Goal: Obtain resource: Download file/media

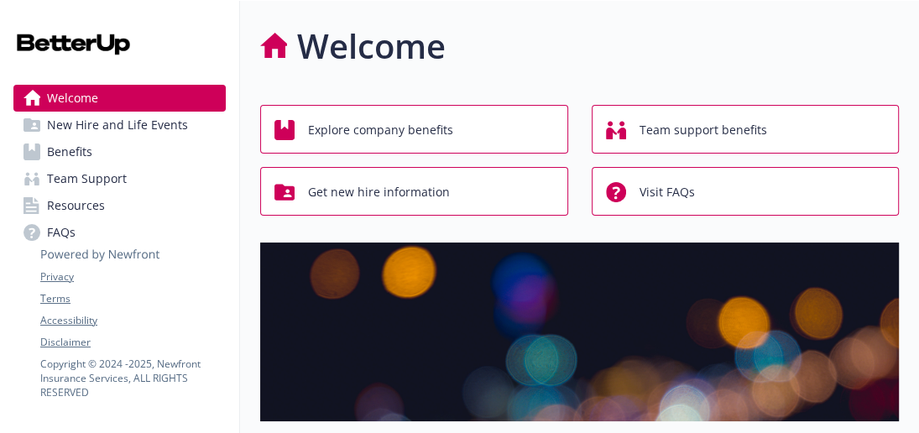
click at [308, 141] on span "Explore company benefits" at bounding box center [380, 130] width 145 height 32
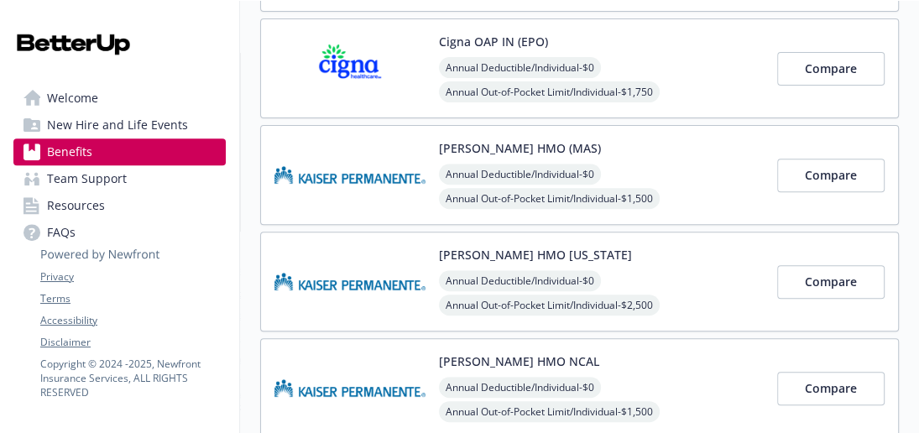
scroll to position [403, 0]
click at [321, 174] on img at bounding box center [349, 174] width 151 height 71
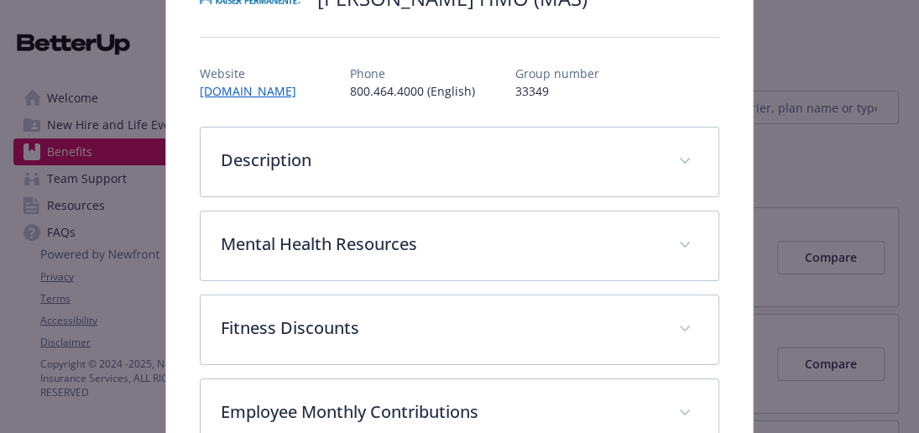
scroll to position [163, 0]
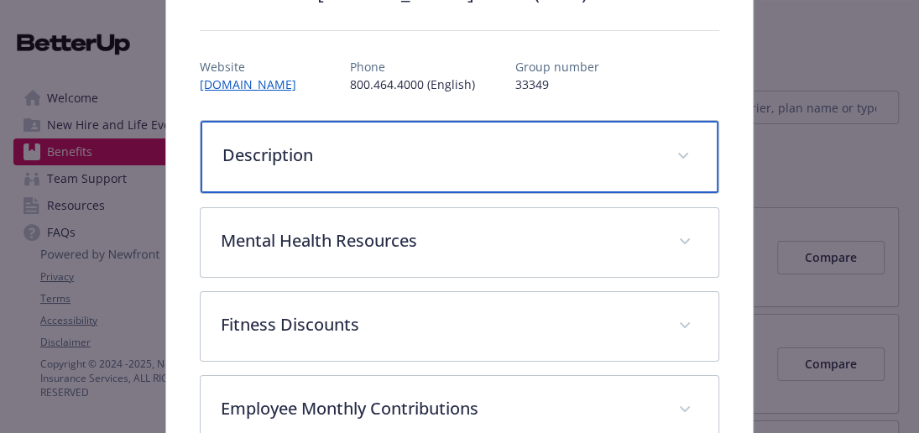
click at [447, 148] on p "Description" at bounding box center [439, 155] width 434 height 25
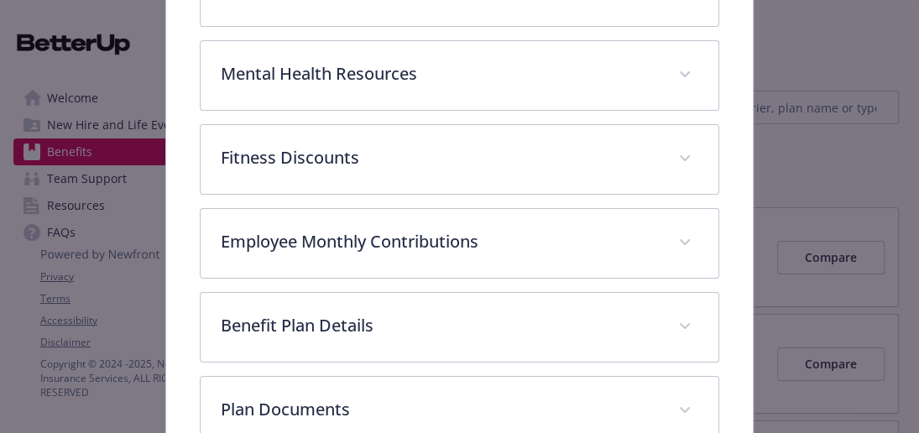
scroll to position [552, 0]
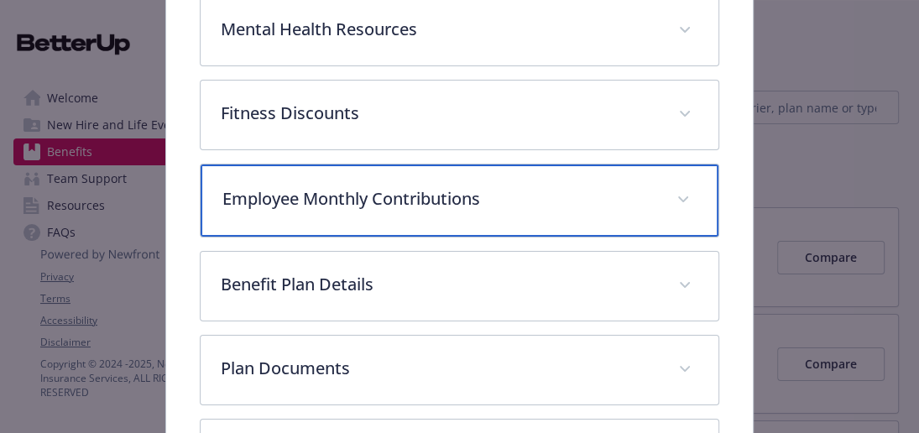
click at [498, 186] on p "Employee Monthly Contributions" at bounding box center [439, 198] width 434 height 25
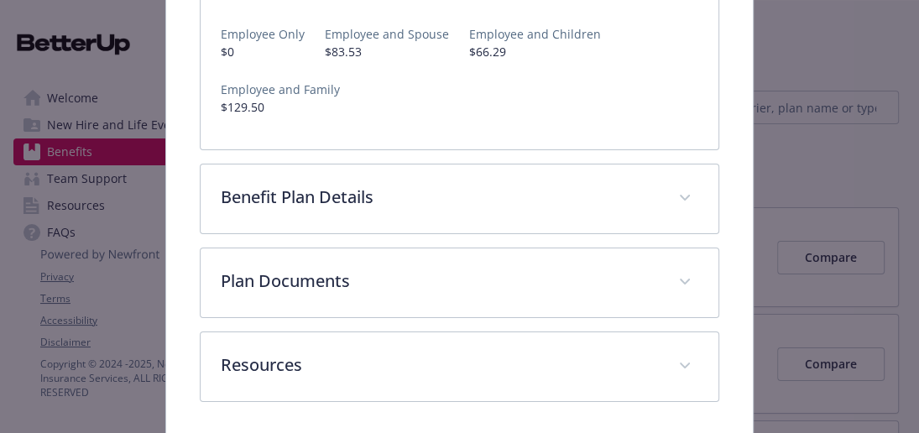
scroll to position [793, 0]
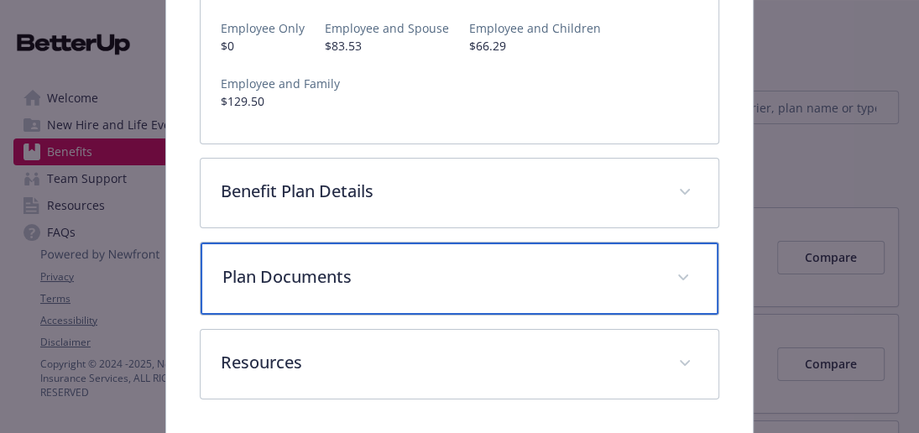
click at [486, 264] on p "Plan Documents" at bounding box center [439, 276] width 434 height 25
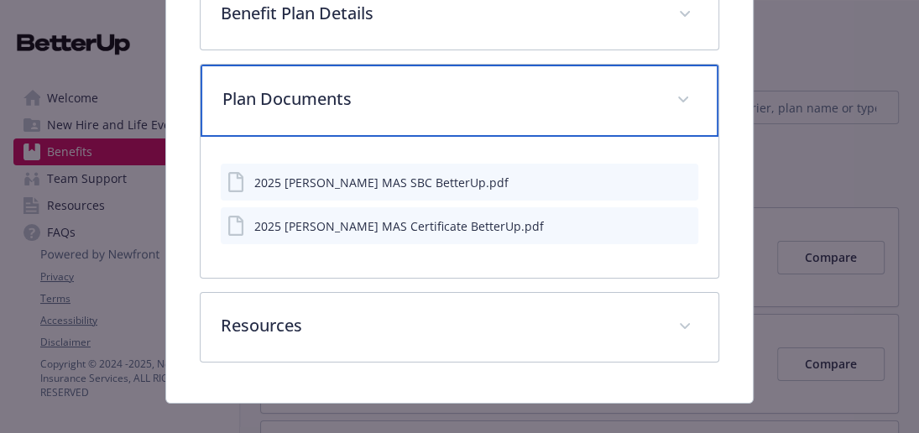
scroll to position [970, 0]
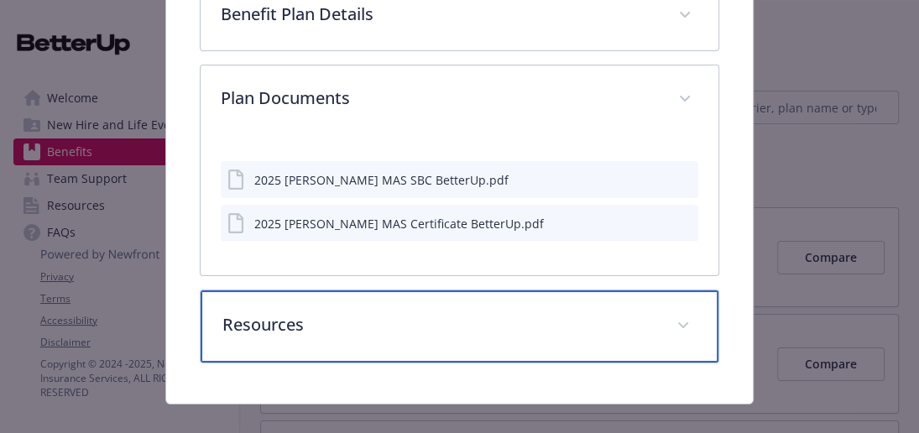
click at [458, 312] on div "Resources" at bounding box center [460, 326] width 518 height 72
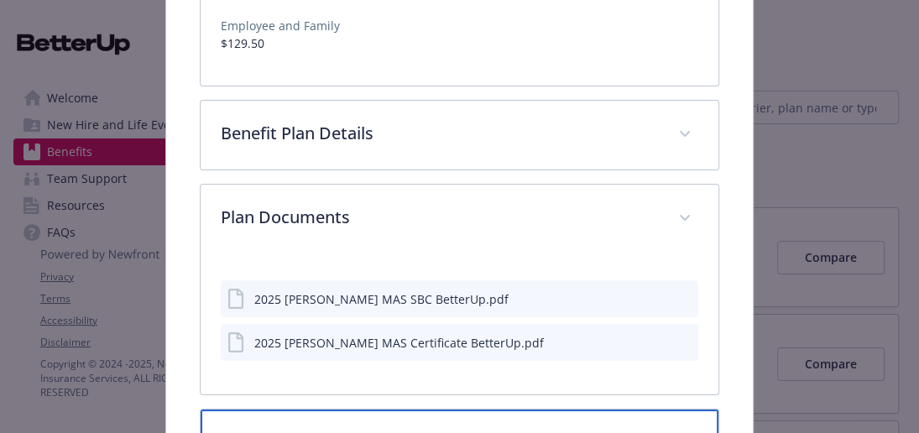
scroll to position [842, 0]
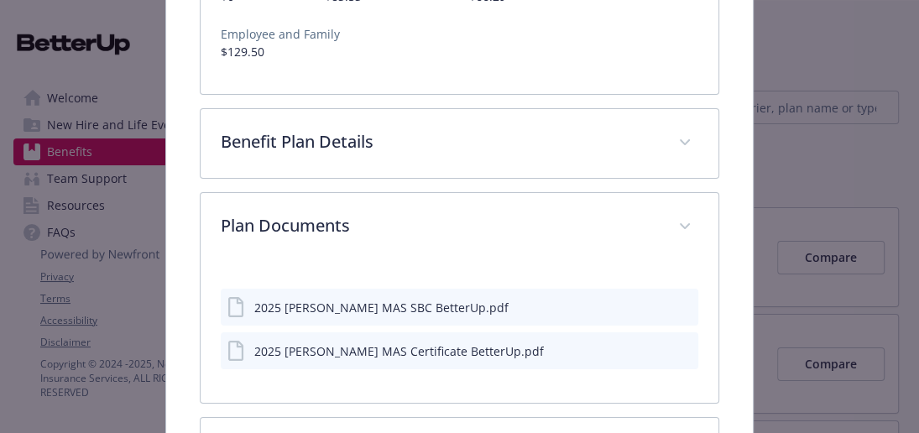
click at [653, 299] on icon "download file" at bounding box center [655, 305] width 13 height 13
